Goal: Task Accomplishment & Management: Complete application form

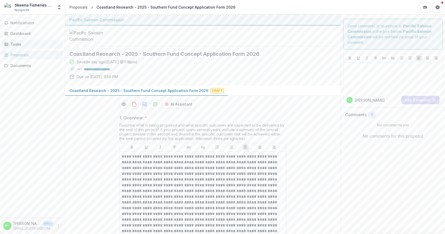
drag, startPoint x: 0, startPoint y: 0, endPoint x: 18, endPoint y: 43, distance: 47.1
click at [18, 43] on div "Tasks" at bounding box center [34, 43] width 48 height 5
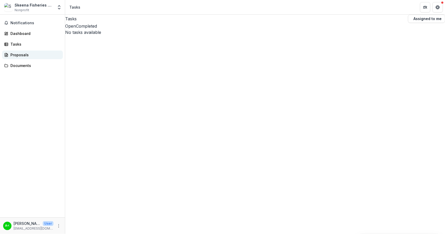
click at [24, 57] on div "Proposals" at bounding box center [34, 54] width 48 height 5
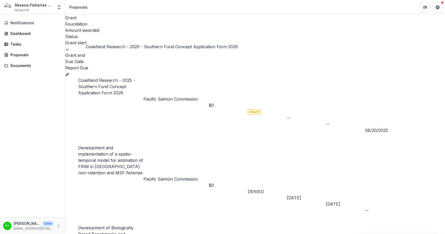
click at [117, 78] on link "Coastland Research - 2025 - Southern Fund Concept Application Form 2026" at bounding box center [106, 87] width 57 height 18
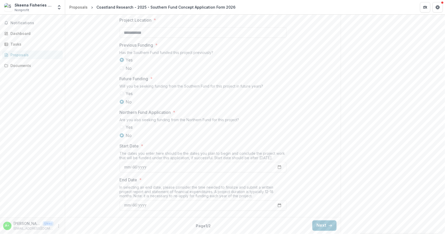
scroll to position [525, 0]
click at [321, 226] on button "Next" at bounding box center [324, 225] width 24 height 10
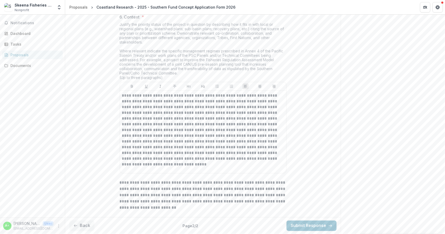
scroll to position [908, 0]
click at [314, 225] on button "Submit Response" at bounding box center [311, 225] width 50 height 10
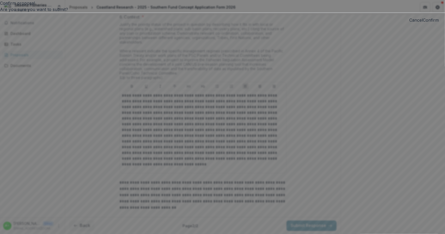
click at [422, 23] on button "Confirm" at bounding box center [430, 20] width 16 height 6
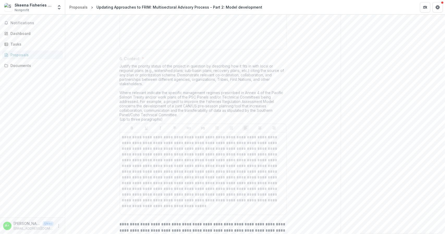
scroll to position [925, 0]
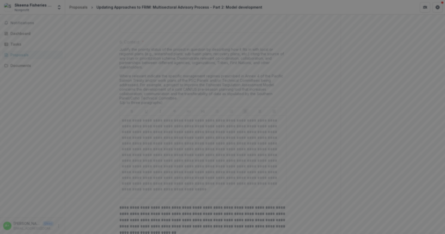
click at [436, 8] on icon "Close" at bounding box center [437, 6] width 3 height 3
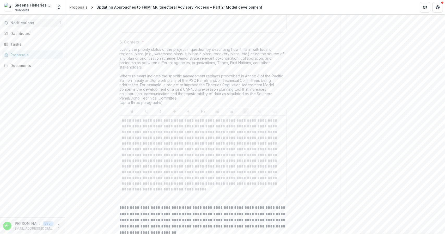
click at [34, 24] on span "Notifications" at bounding box center [34, 23] width 49 height 4
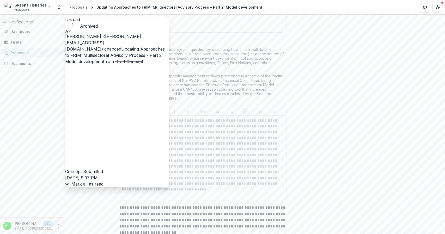
click at [103, 181] on button "Mark all as read" at bounding box center [84, 184] width 38 height 6
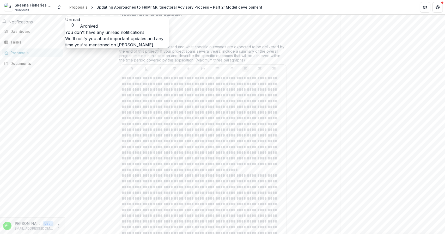
scroll to position [0, 0]
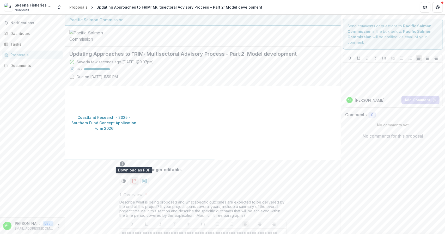
click at [131, 177] on button "download-proposal" at bounding box center [134, 181] width 8 height 8
